Goal: Transaction & Acquisition: Purchase product/service

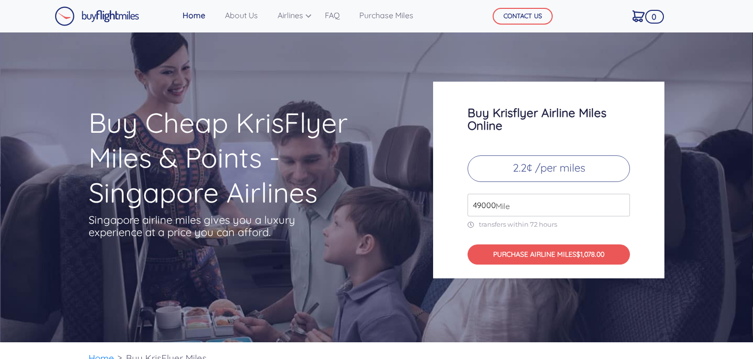
scroll to position [22, 0]
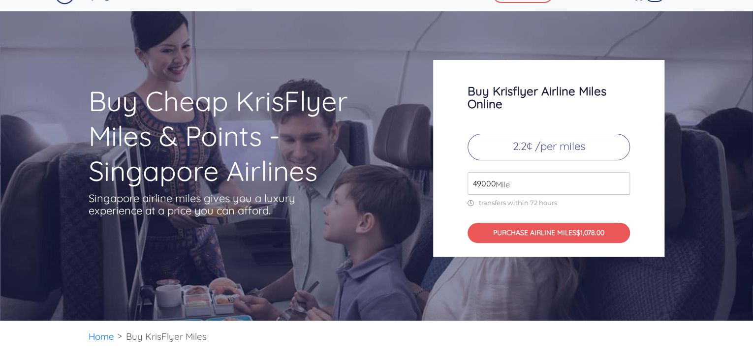
click at [500, 184] on span "Mile" at bounding box center [500, 185] width 19 height 12
click at [495, 184] on span "Mile" at bounding box center [500, 185] width 19 height 12
drag, startPoint x: 535, startPoint y: 184, endPoint x: 473, endPoint y: 192, distance: 62.5
click at [473, 192] on input "49000" at bounding box center [548, 183] width 162 height 23
click at [652, 207] on div "Buy Krisflyer Airline Miles Online 2.2¢ /per miles 1100 Mile transfers within 7…" at bounding box center [548, 158] width 231 height 197
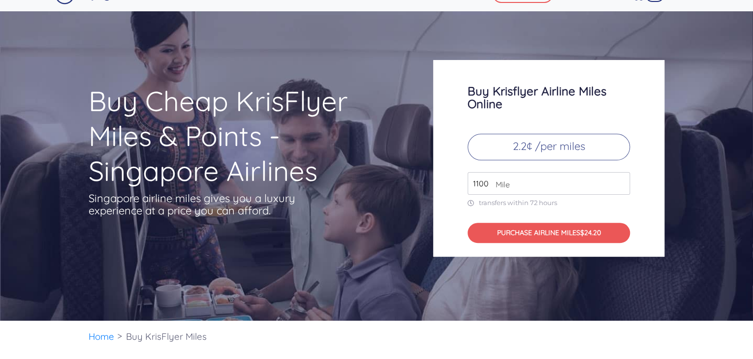
scroll to position [0, 0]
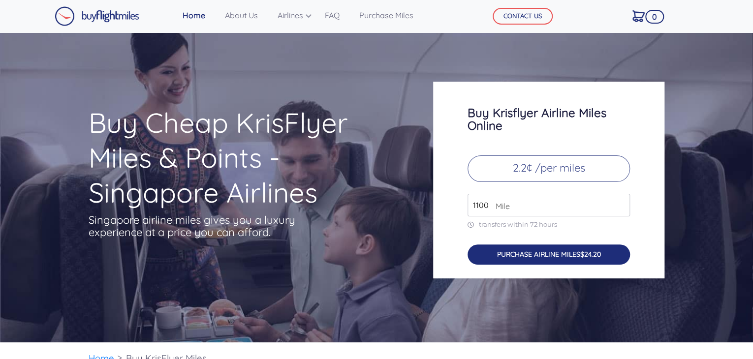
click at [531, 253] on button "PURCHASE AIRLINE MILES $24.20" at bounding box center [548, 255] width 162 height 20
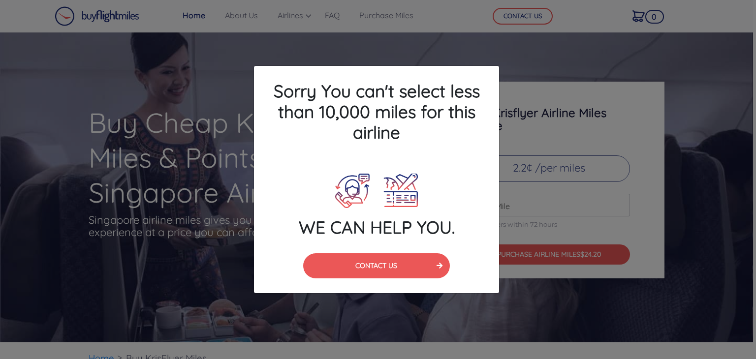
click at [531, 187] on div "Sorry You can't select less than 10,000 miles for this airline WE CAN HELP YOU.…" at bounding box center [378, 179] width 756 height 359
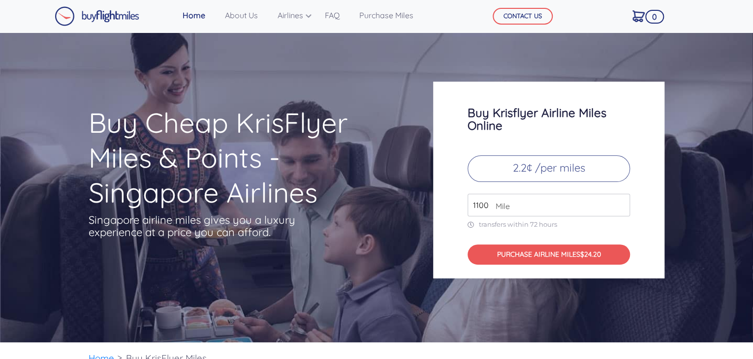
click at [484, 210] on input "1100" at bounding box center [548, 205] width 162 height 23
click at [571, 229] on div "Buy Krisflyer Airline Miles Online 2.2¢ /per miles 110000 Mile transfers within…" at bounding box center [548, 180] width 231 height 197
click at [498, 207] on span "Mile" at bounding box center [500, 206] width 19 height 12
click at [489, 202] on input "110000" at bounding box center [548, 205] width 162 height 23
type input "1"
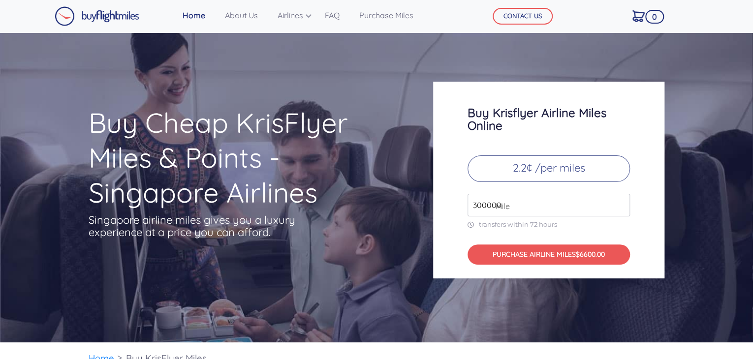
type input "300000"
click at [655, 252] on div "Buy Krisflyer Airline Miles Online 2.2¢ /per miles 300000 Mile transfers within…" at bounding box center [548, 180] width 231 height 197
